Goal: Information Seeking & Learning: Learn about a topic

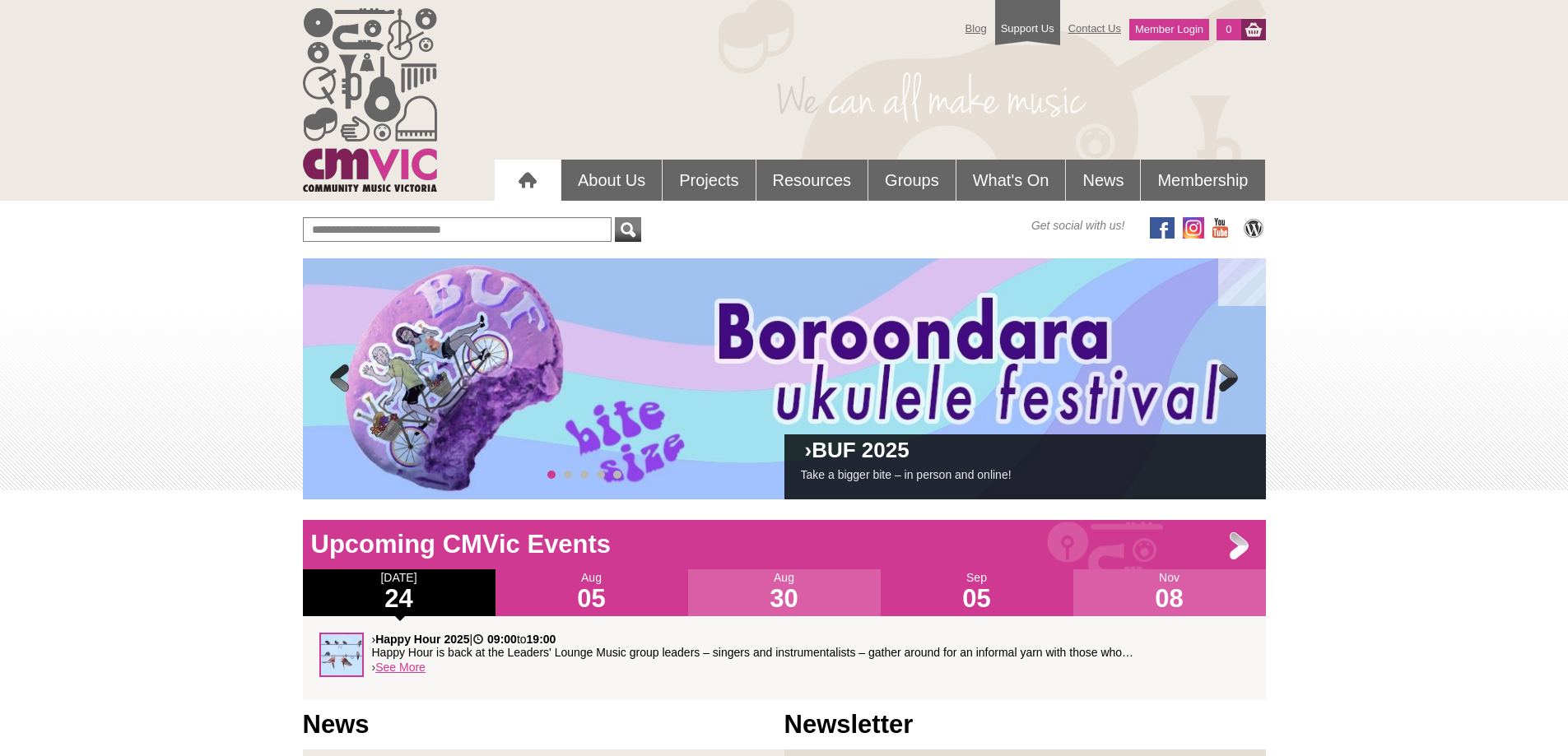
click at [840, 456] on link "BUF 2025" at bounding box center [861, 451] width 98 height 25
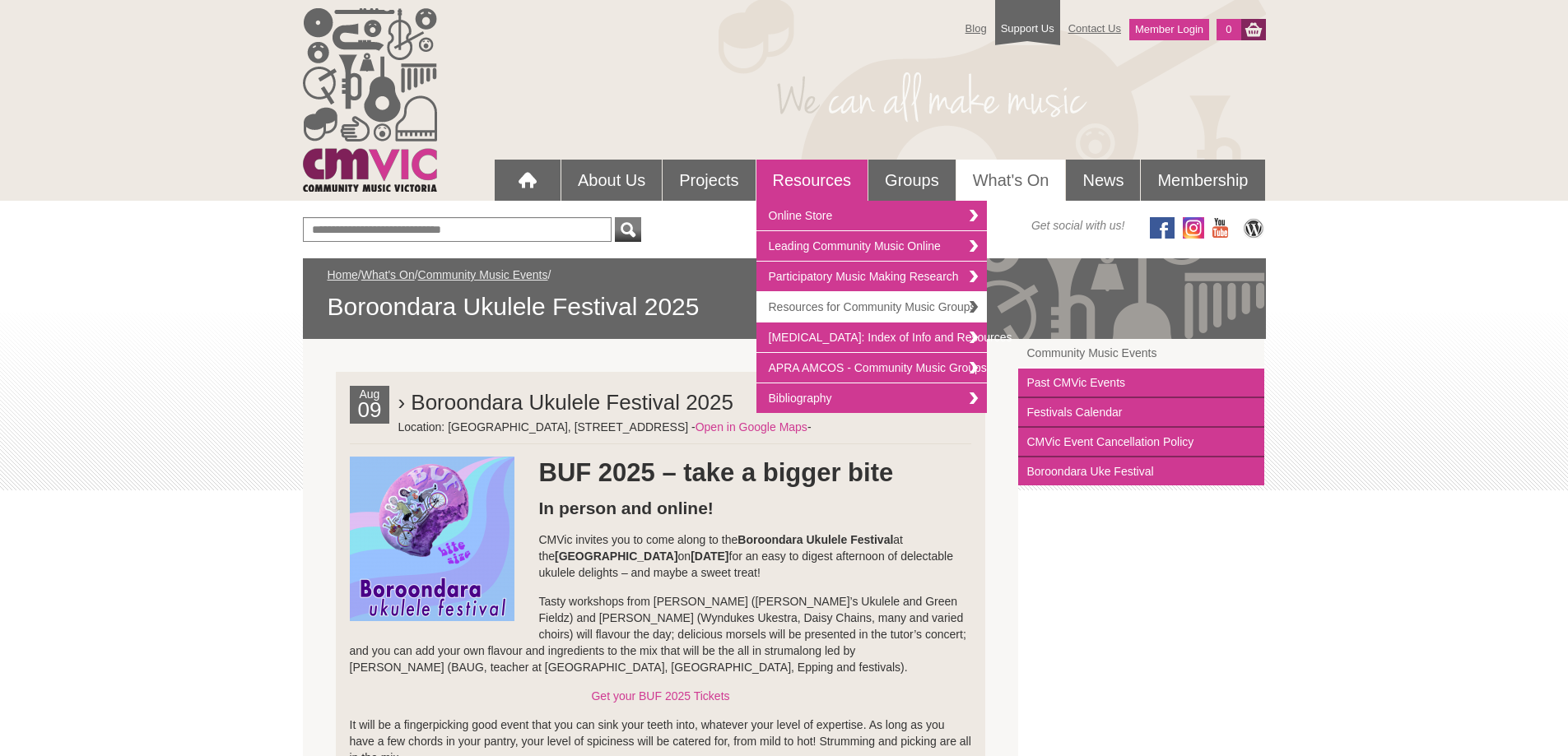
click at [836, 303] on link "Resources for Community Music Groups" at bounding box center [872, 307] width 231 height 31
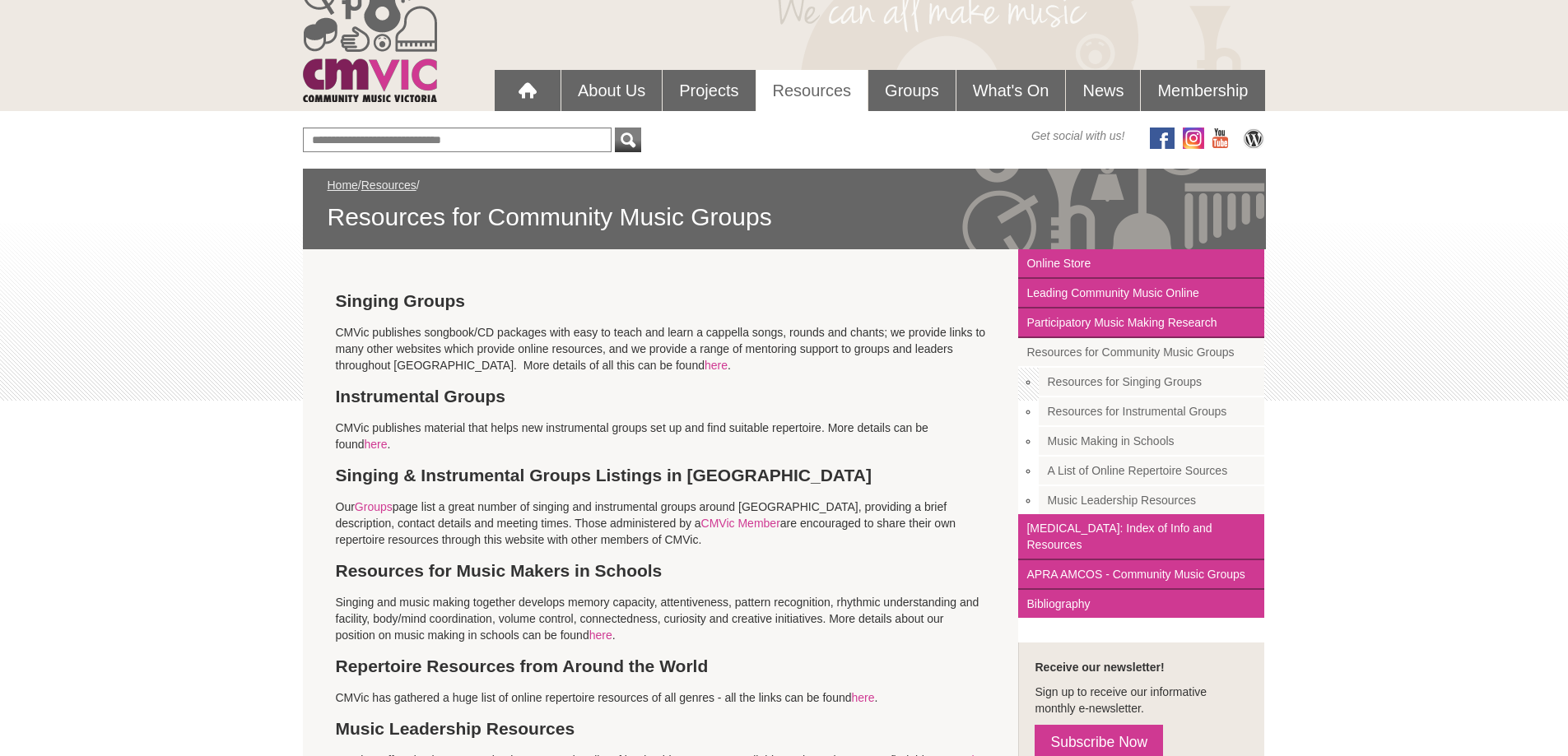
scroll to position [164, 0]
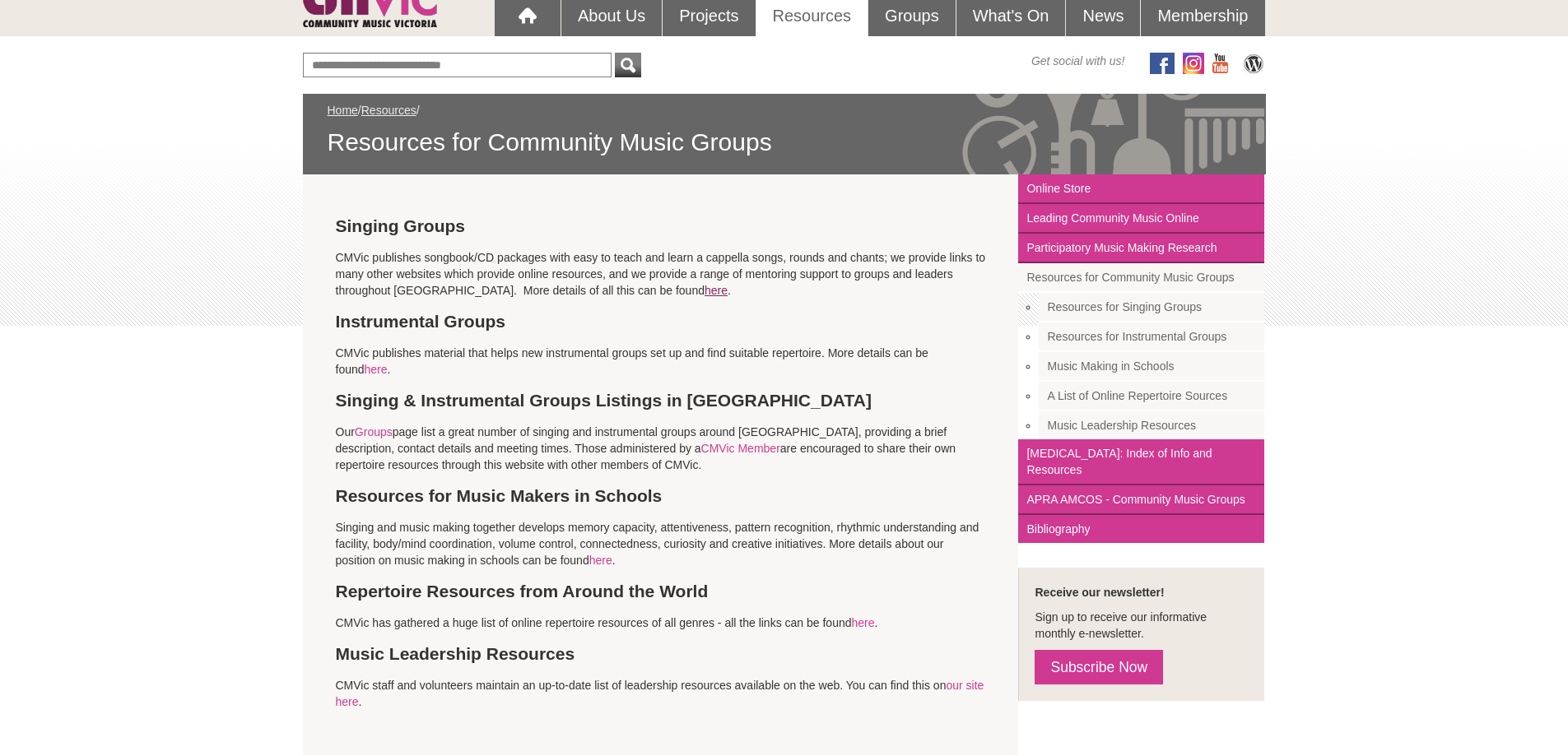
click at [705, 291] on link "here" at bounding box center [716, 290] width 23 height 13
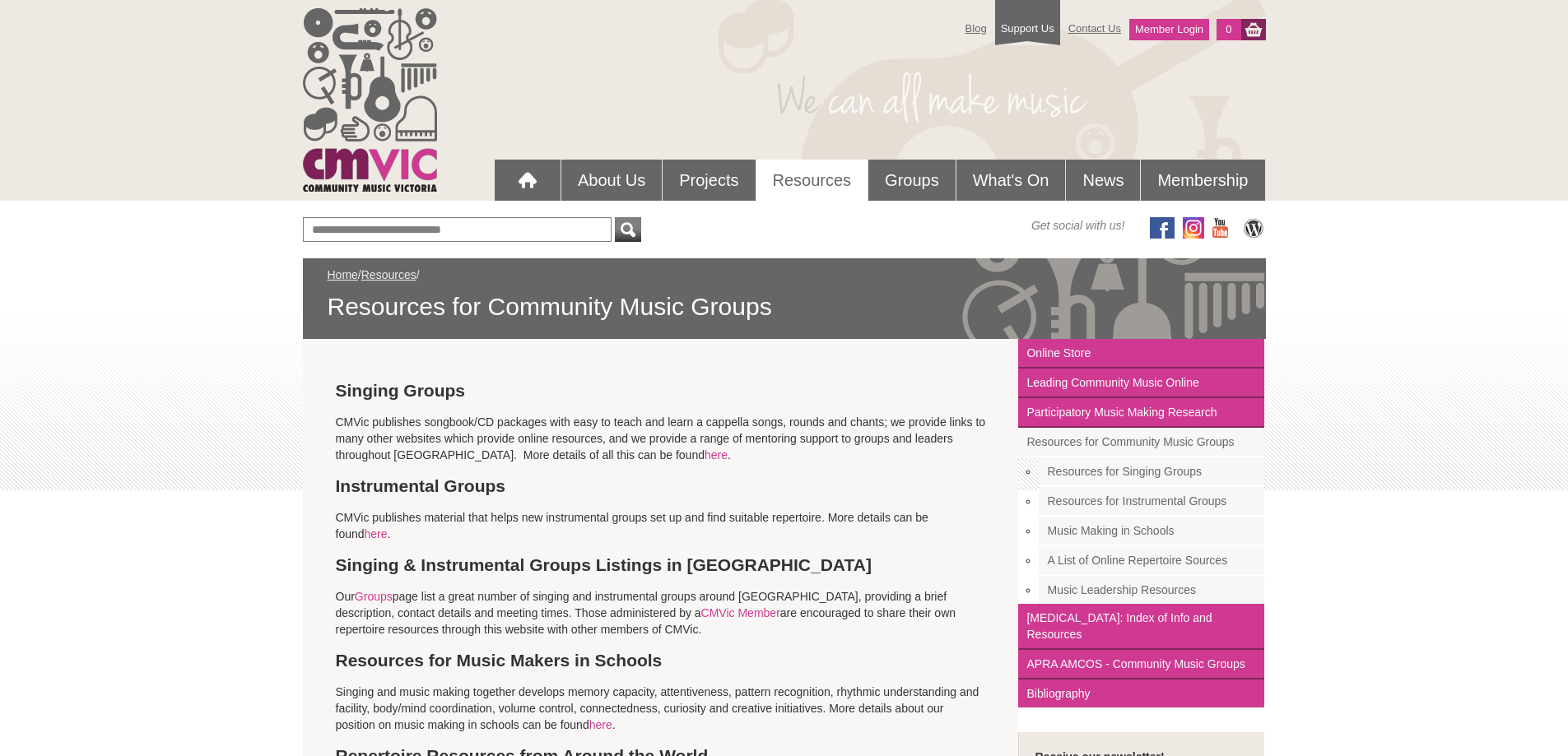
scroll to position [164, 0]
